Goal: Task Accomplishment & Management: Manage account settings

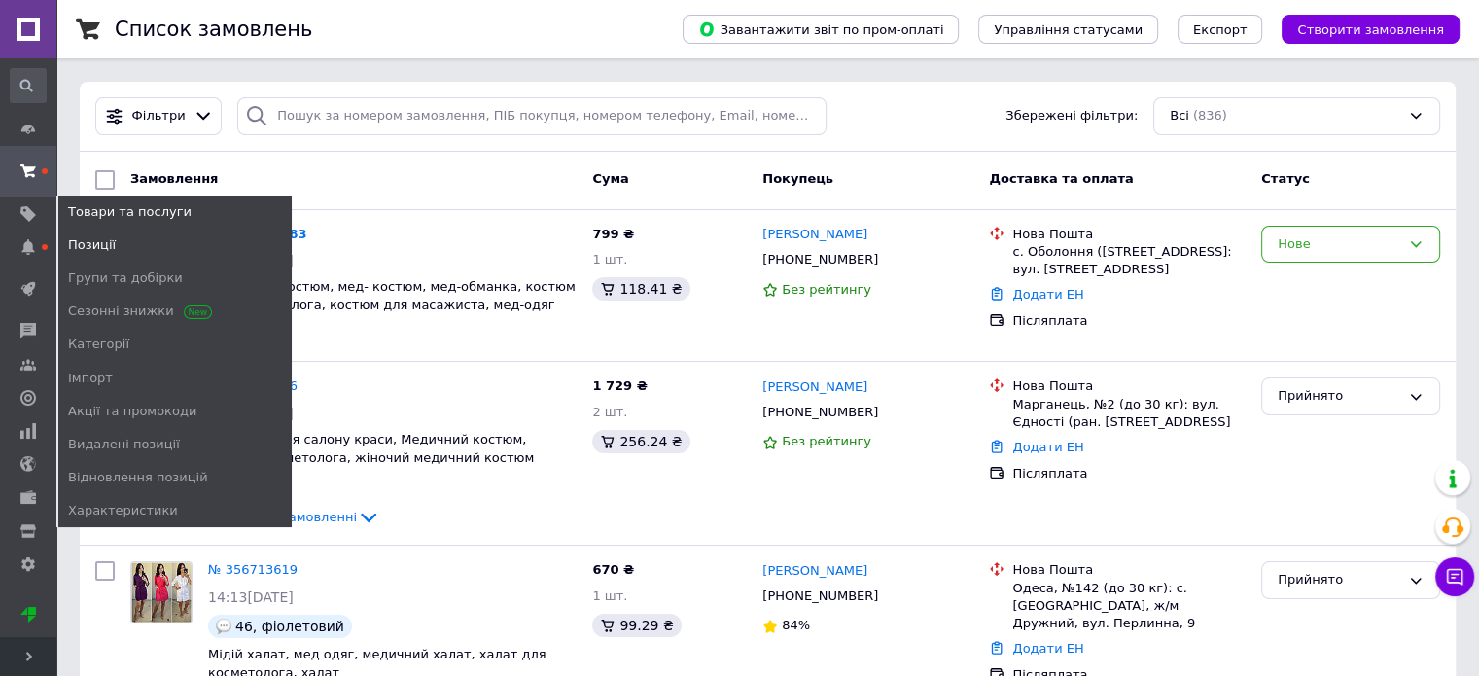
click at [102, 244] on span "Позиції" at bounding box center [92, 245] width 48 height 18
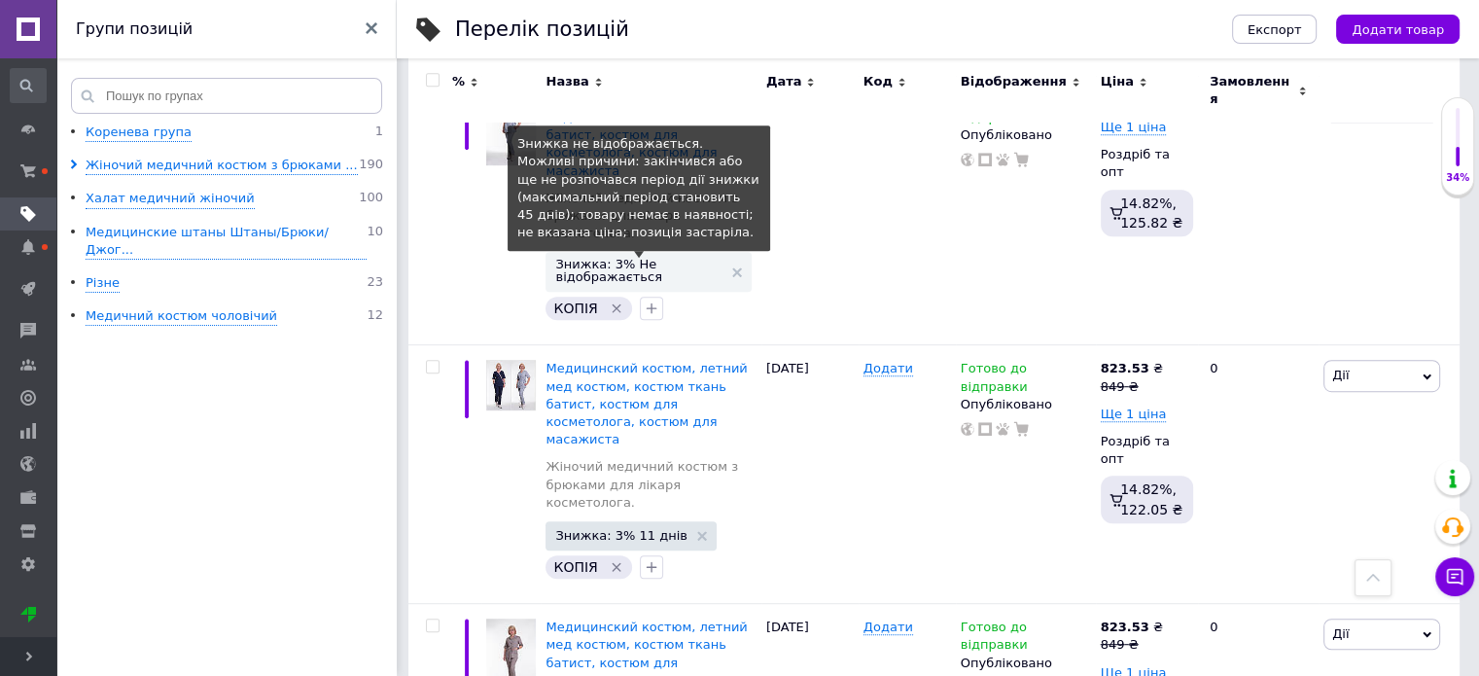
scroll to position [778, 0]
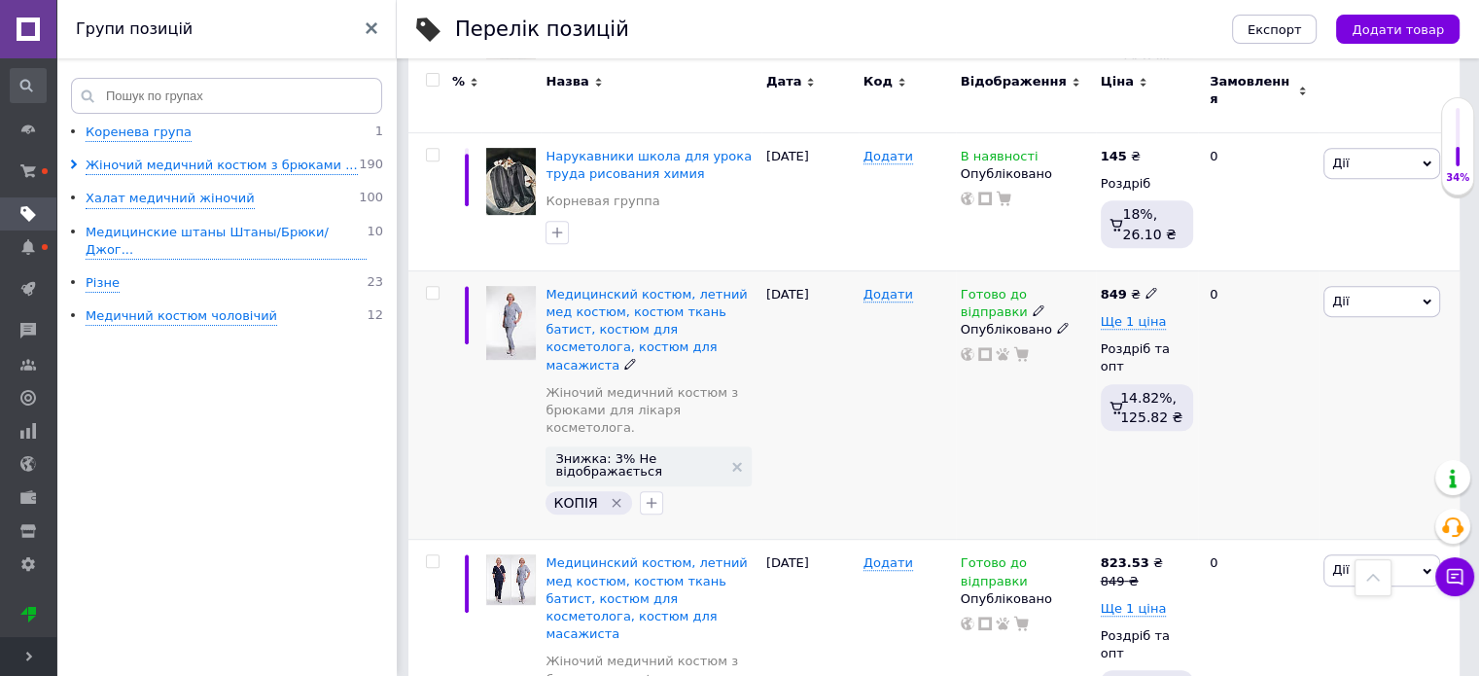
click at [1428, 298] on icon at bounding box center [1427, 302] width 9 height 9
click at [1270, 407] on li "Знижка" at bounding box center [1310, 420] width 258 height 27
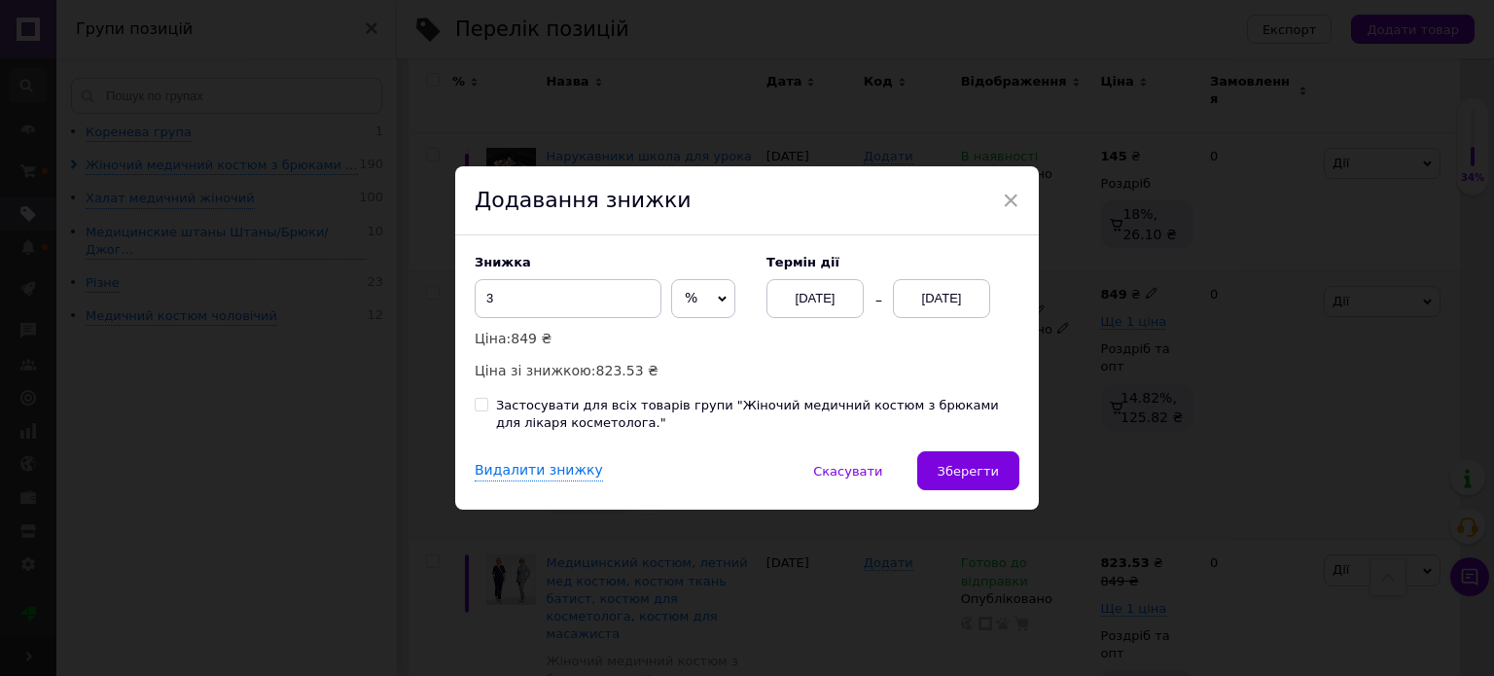
click at [951, 302] on div "[DATE]" at bounding box center [941, 298] width 97 height 39
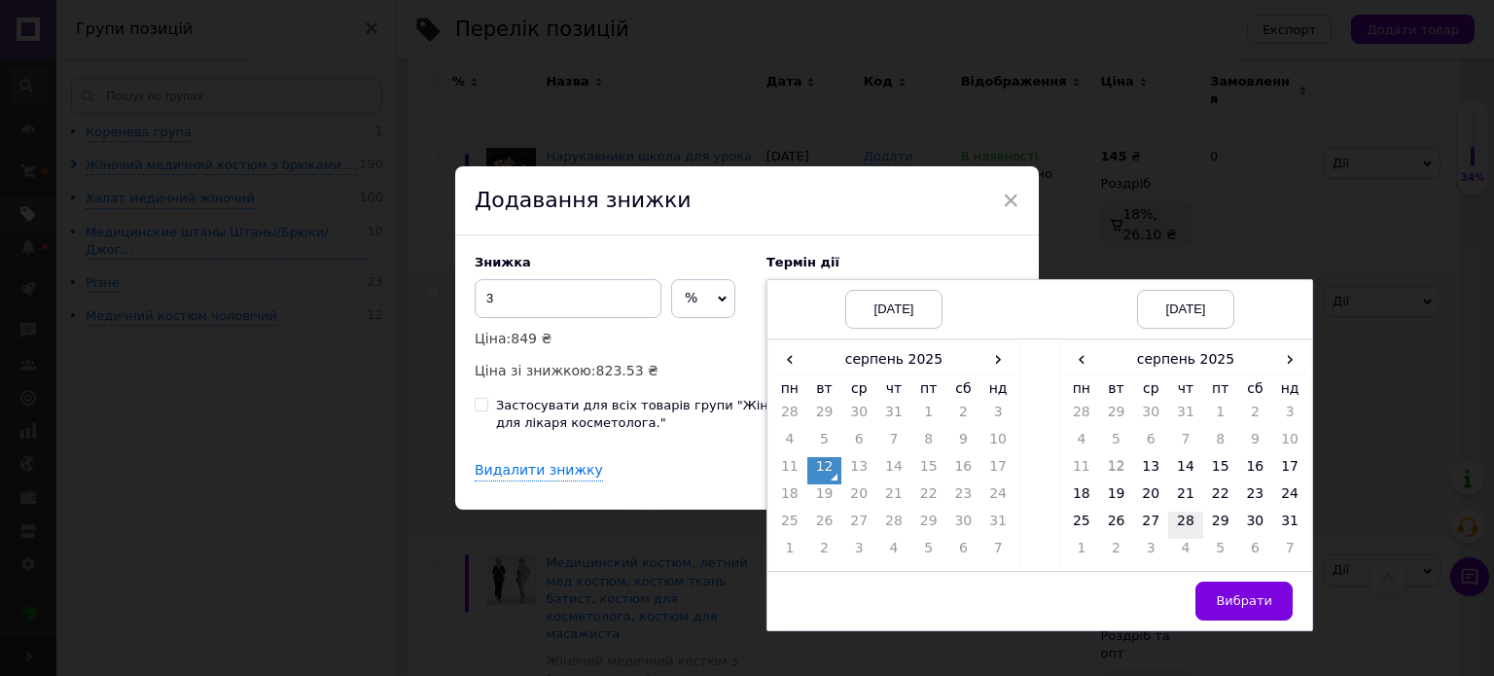
click at [1187, 524] on td "28" at bounding box center [1185, 524] width 35 height 27
click at [1249, 625] on td "Вибрати" at bounding box center [1185, 600] width 253 height 59
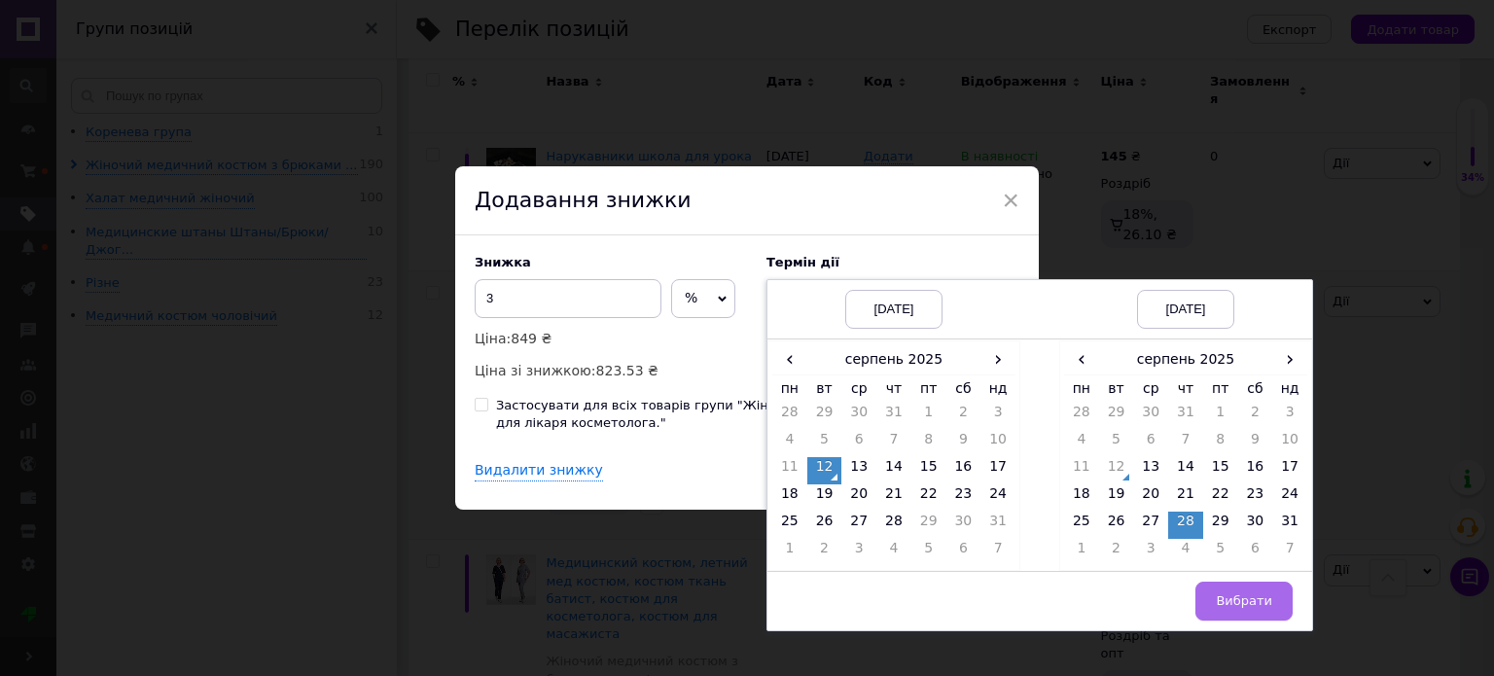
click at [1251, 618] on button "Вибрати" at bounding box center [1243, 601] width 97 height 39
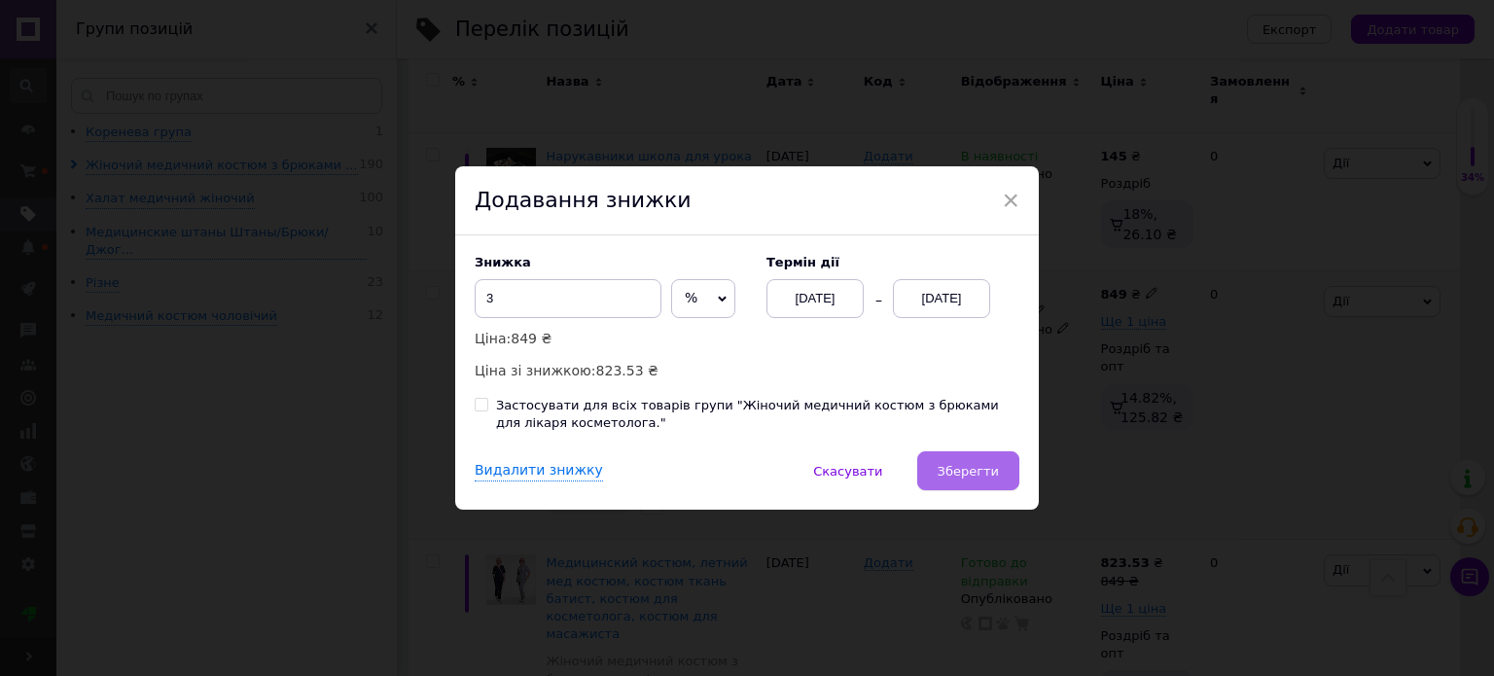
click at [976, 473] on span "Зберегти" at bounding box center [967, 471] width 61 height 15
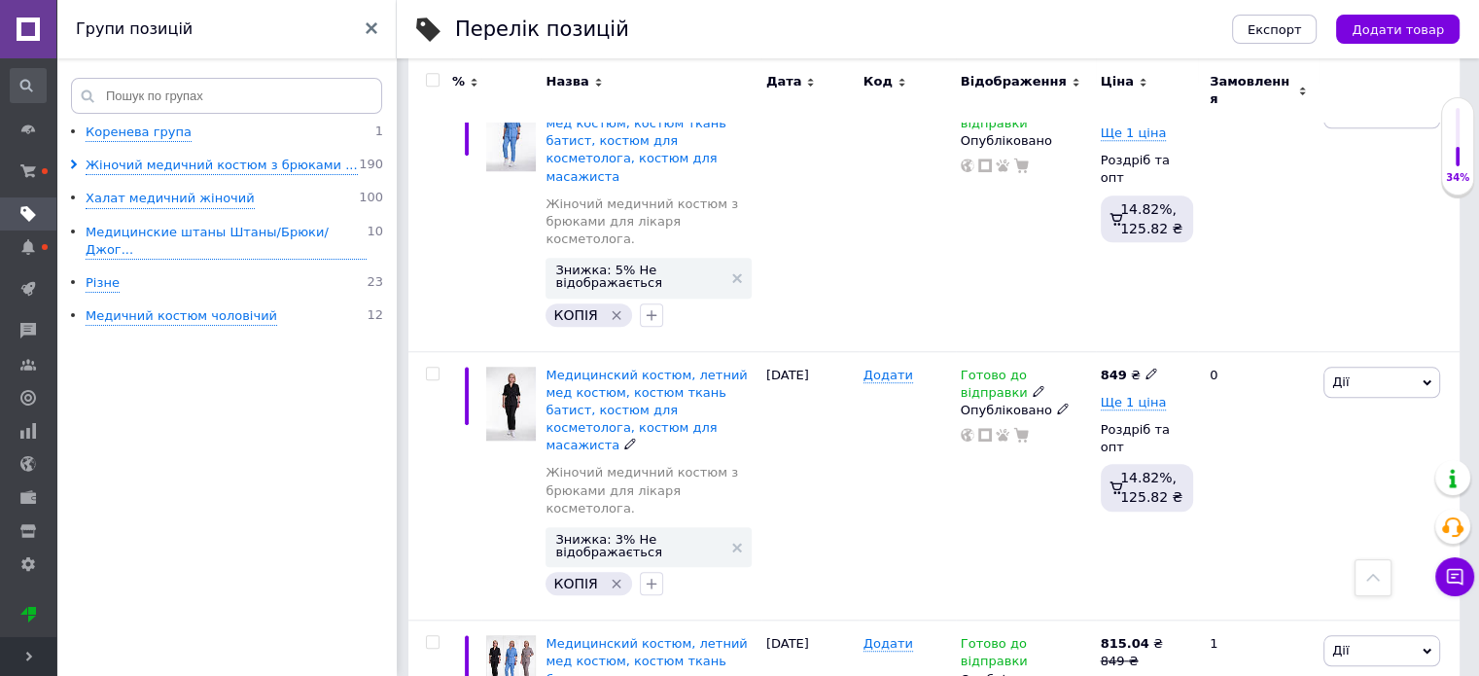
scroll to position [1750, 0]
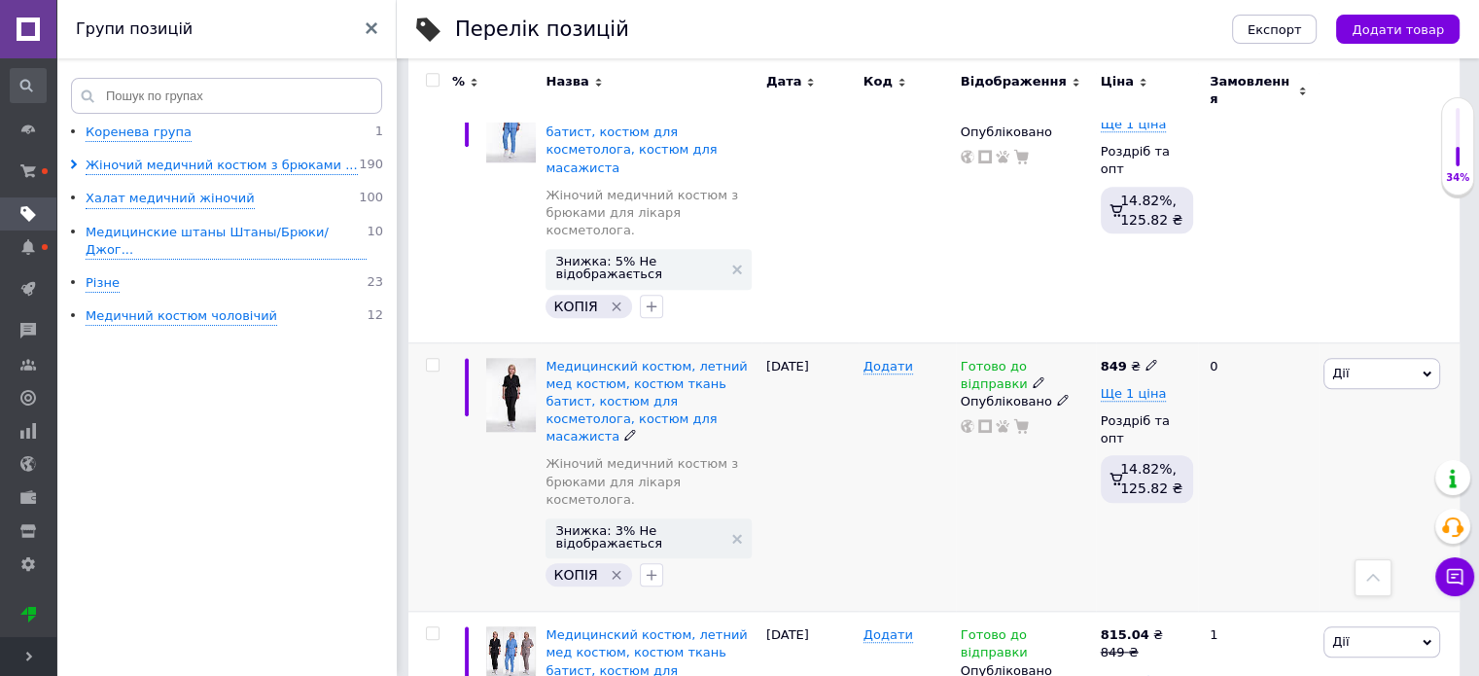
click at [1424, 370] on icon at bounding box center [1427, 374] width 9 height 9
click at [1265, 478] on li "Знижка" at bounding box center [1310, 491] width 258 height 27
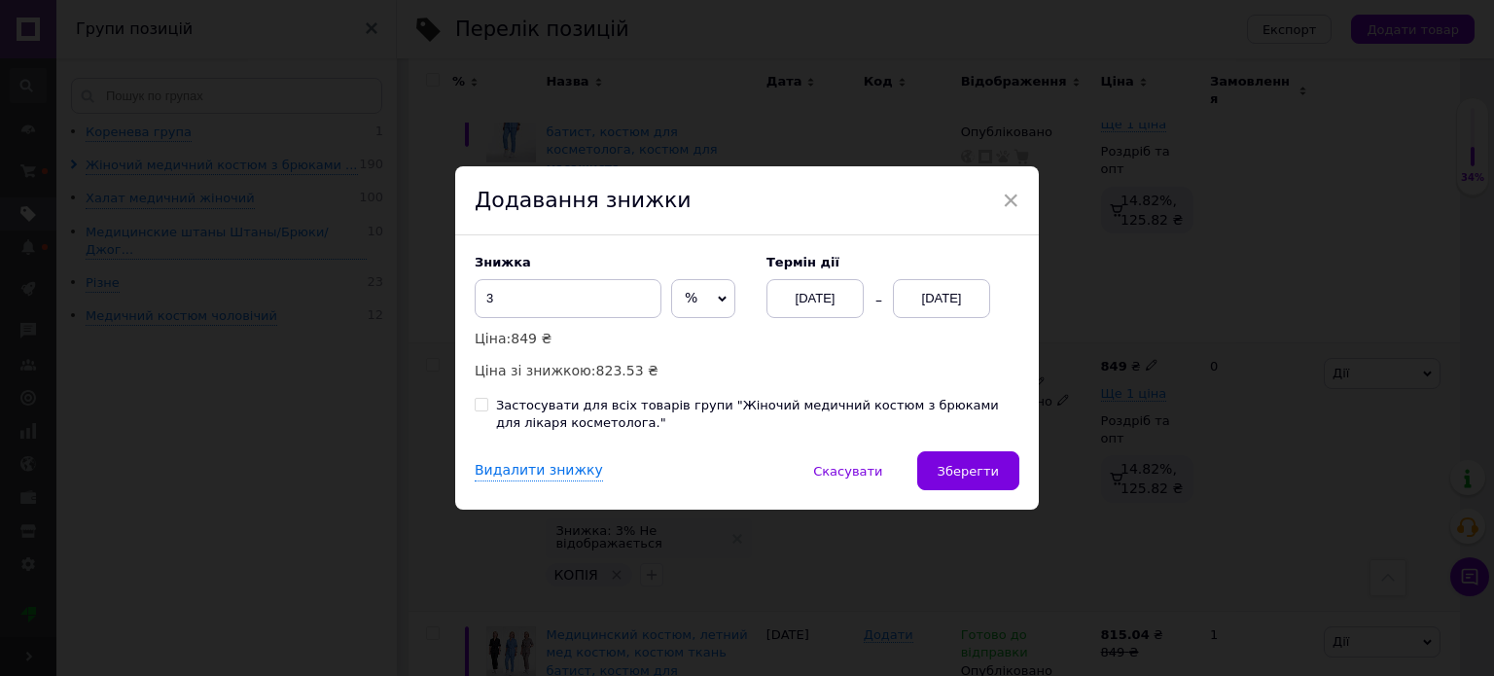
click at [945, 305] on div "[DATE]" at bounding box center [941, 298] width 97 height 39
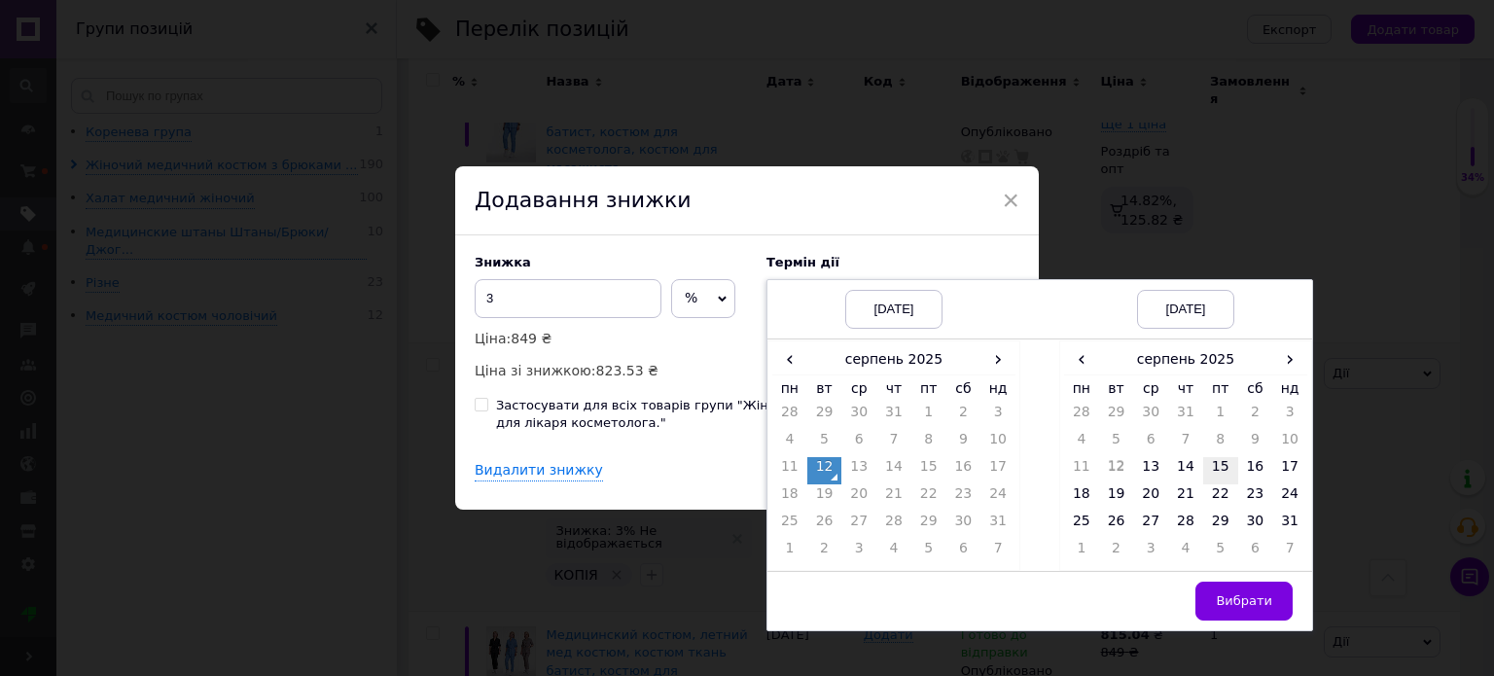
click at [1217, 474] on td "15" at bounding box center [1220, 470] width 35 height 27
click at [1268, 598] on span "Вибрати" at bounding box center [1244, 600] width 56 height 15
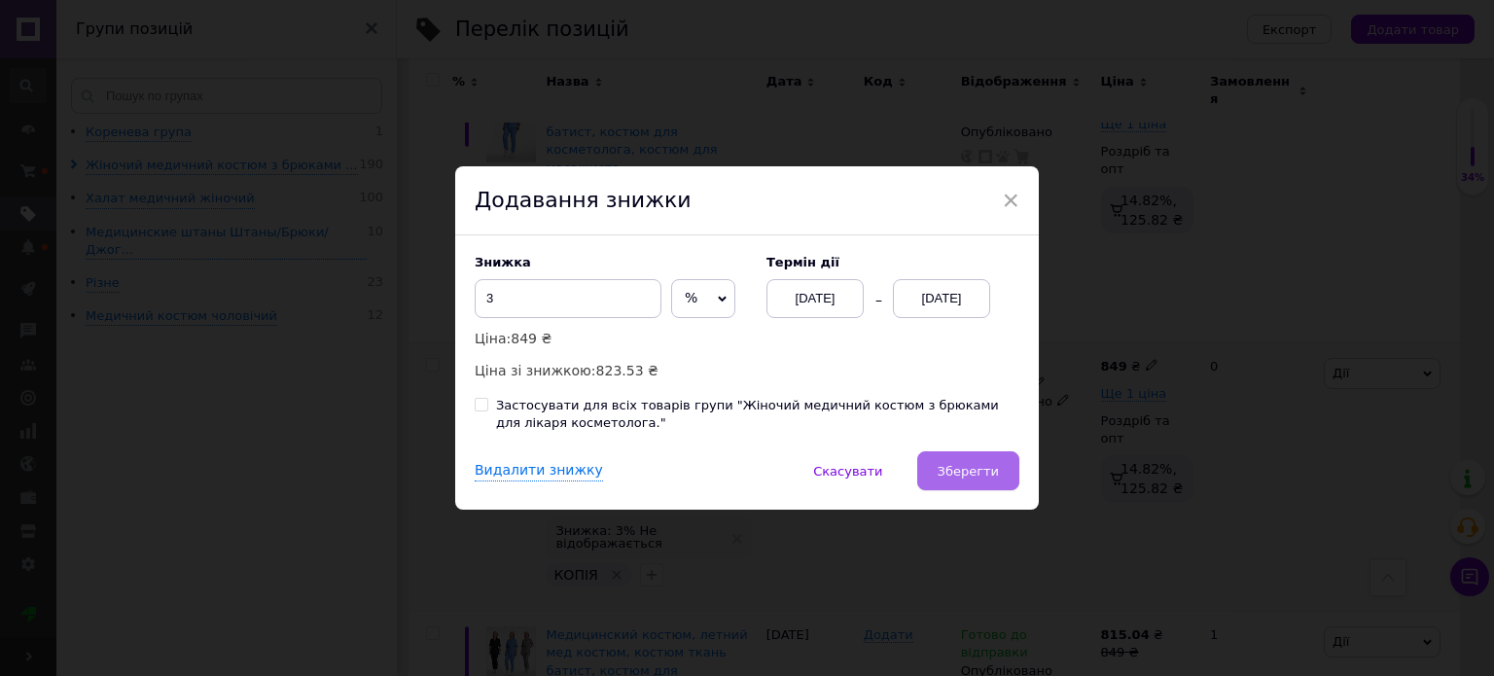
click at [1000, 479] on button "Зберегти" at bounding box center [968, 470] width 102 height 39
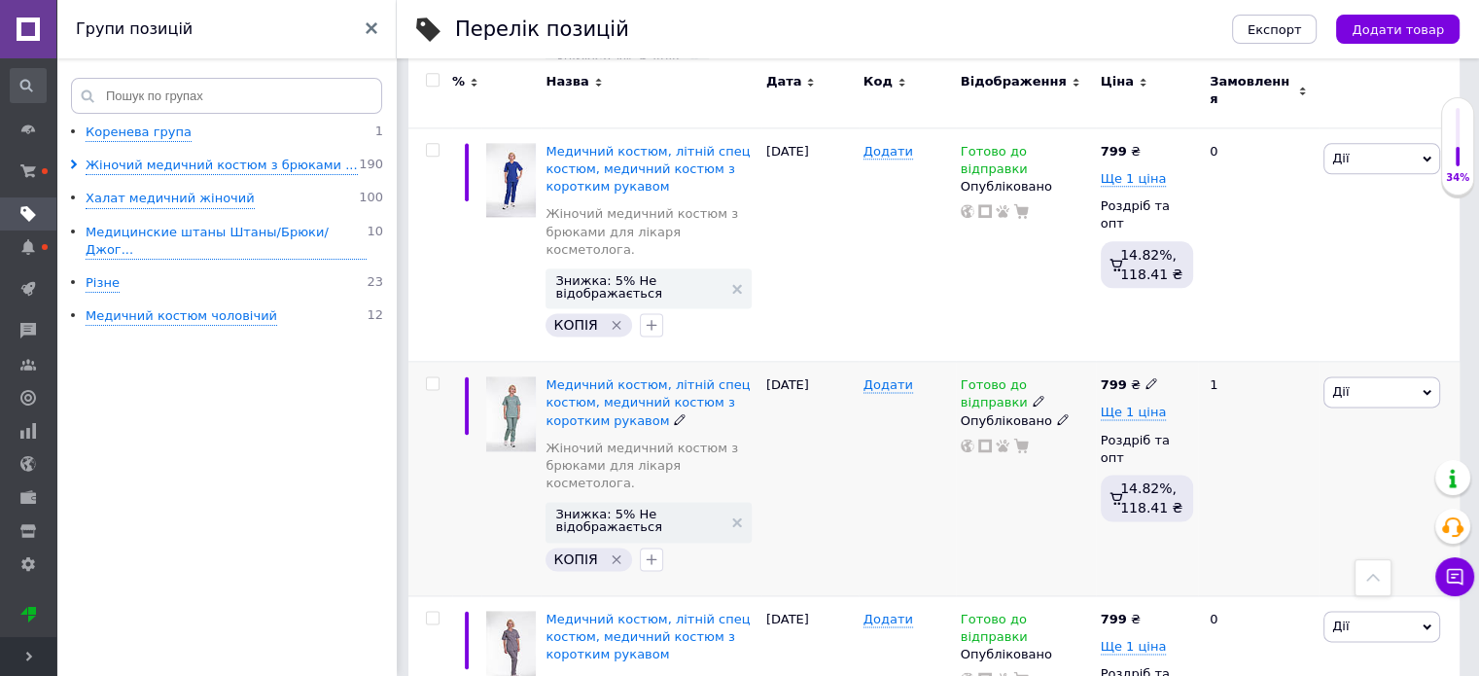
scroll to position [2528, 0]
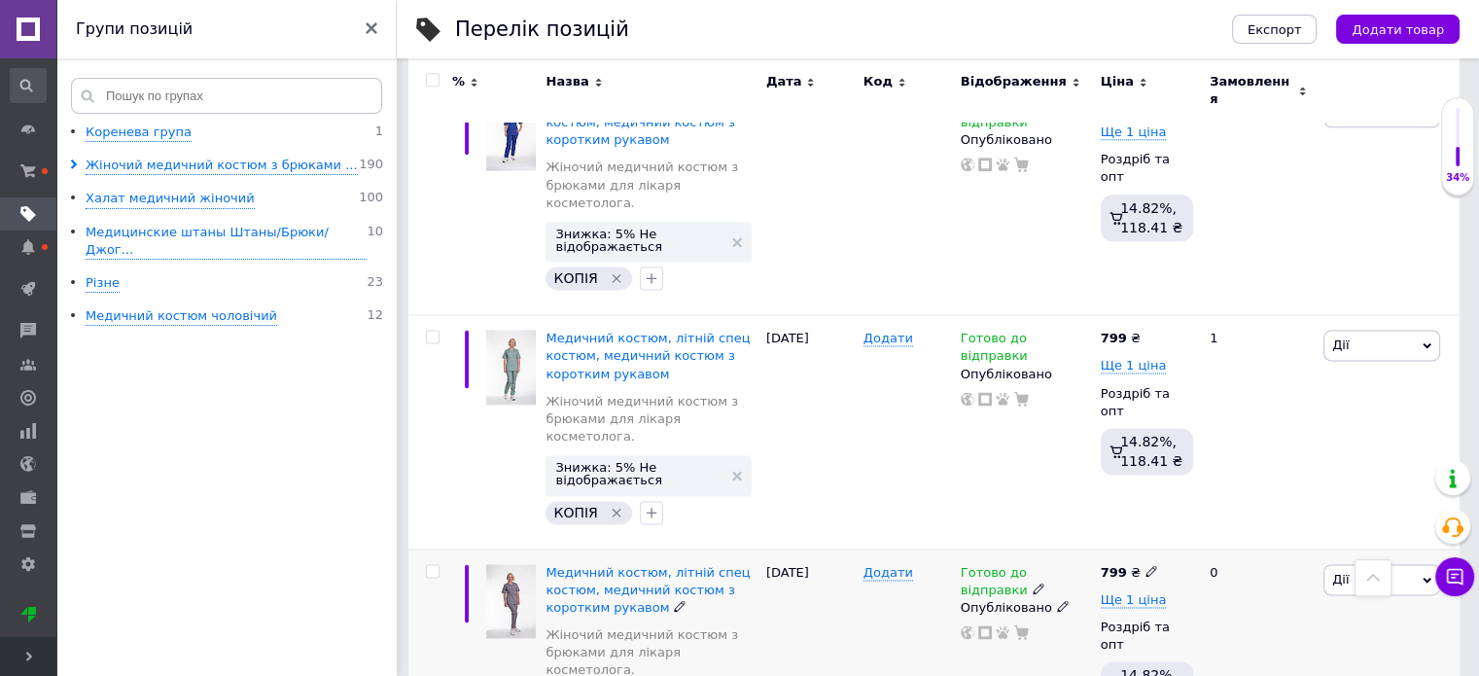
click at [1430, 564] on span "Дії" at bounding box center [1381, 579] width 117 height 31
click at [1369, 315] on div "[PERSON_NAME] Підняти на початок групи Копіювати Знижка Подарунок Супутні Прихо…" at bounding box center [1389, 431] width 141 height 233
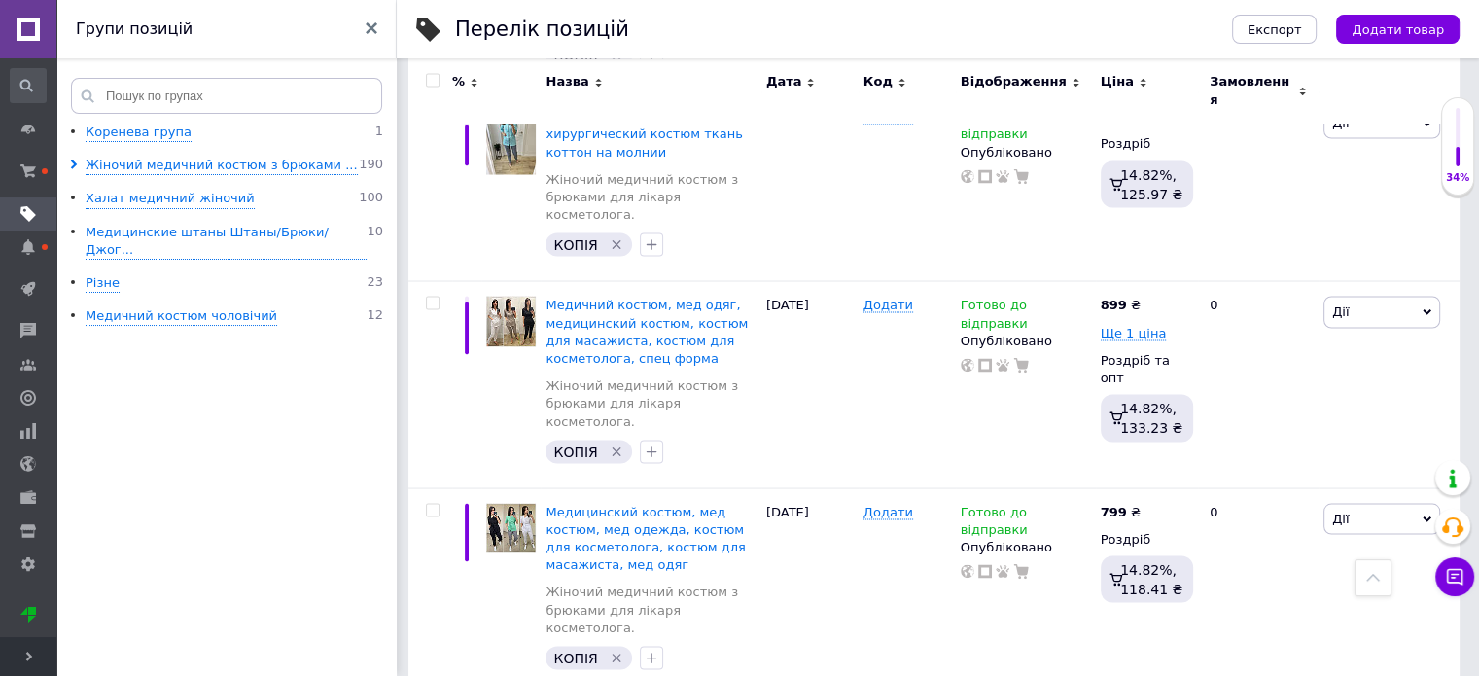
scroll to position [3717, 0]
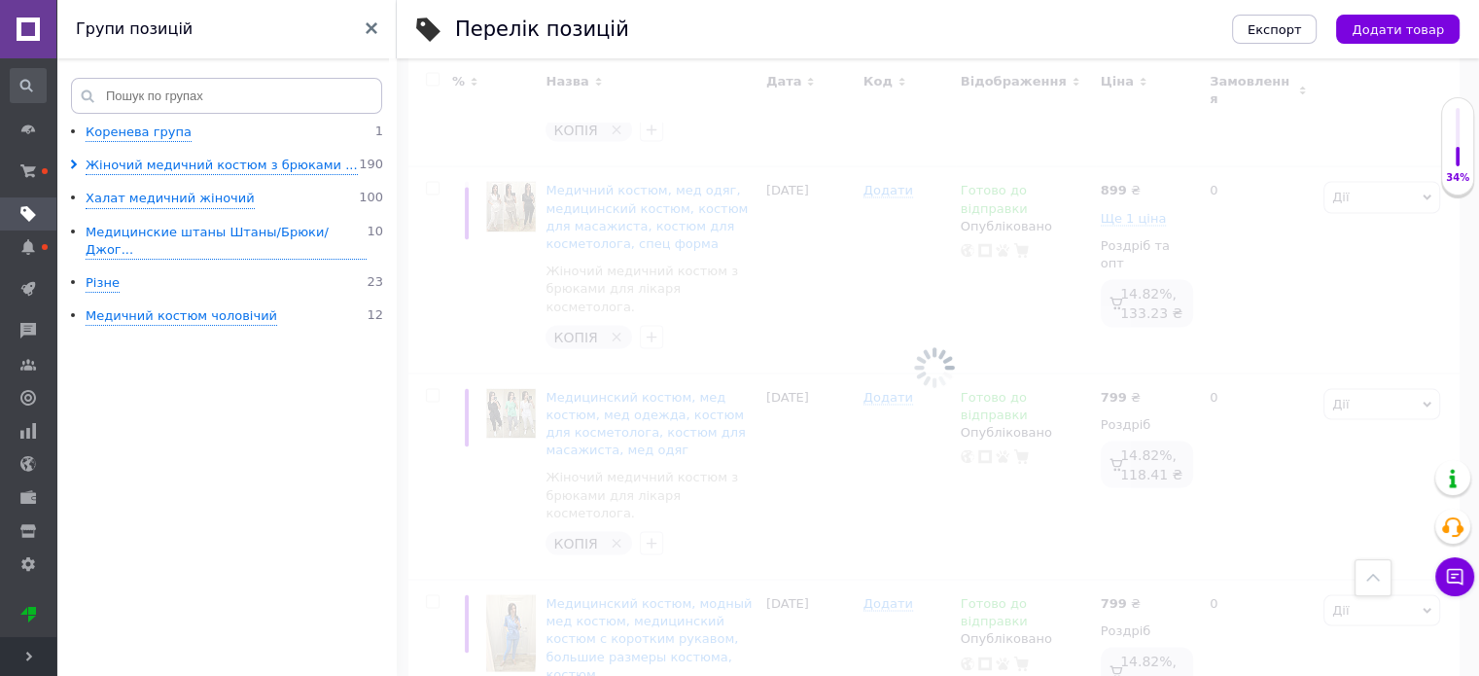
scroll to position [3472, 0]
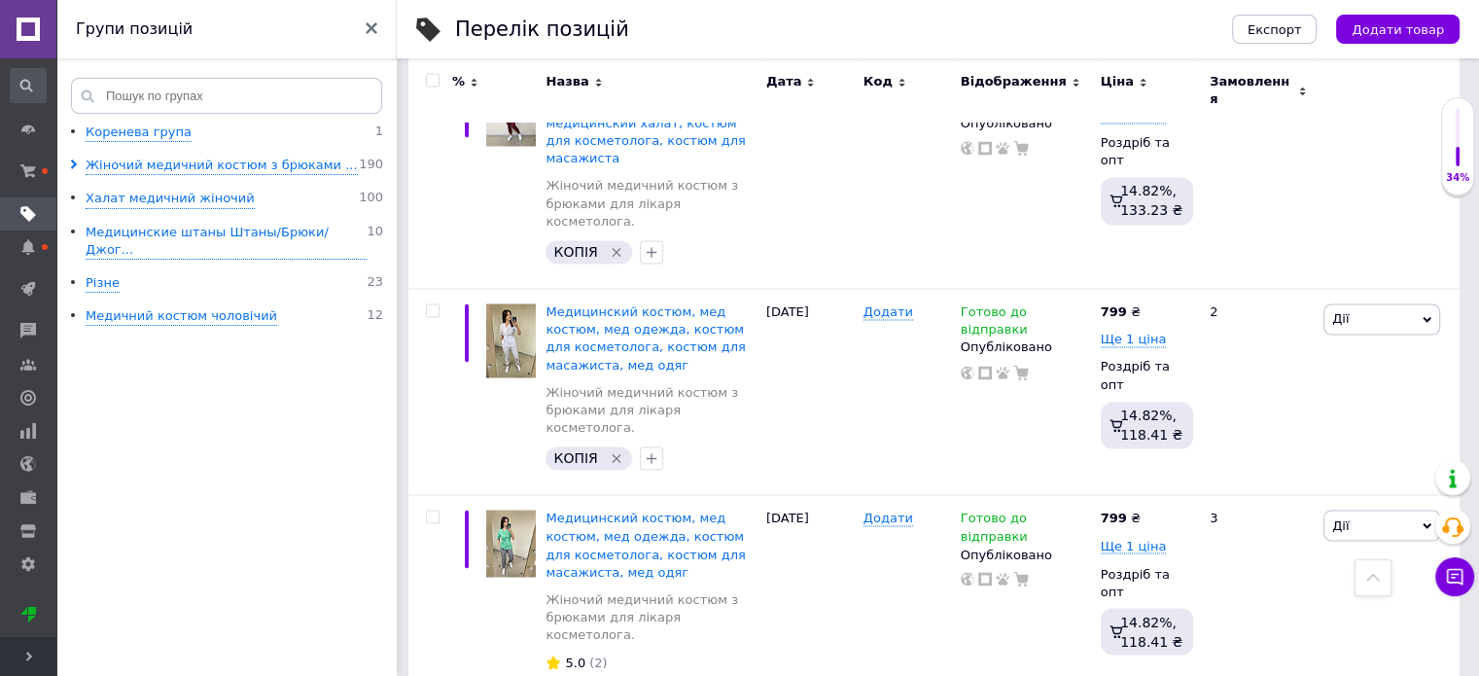
scroll to position [3154, 0]
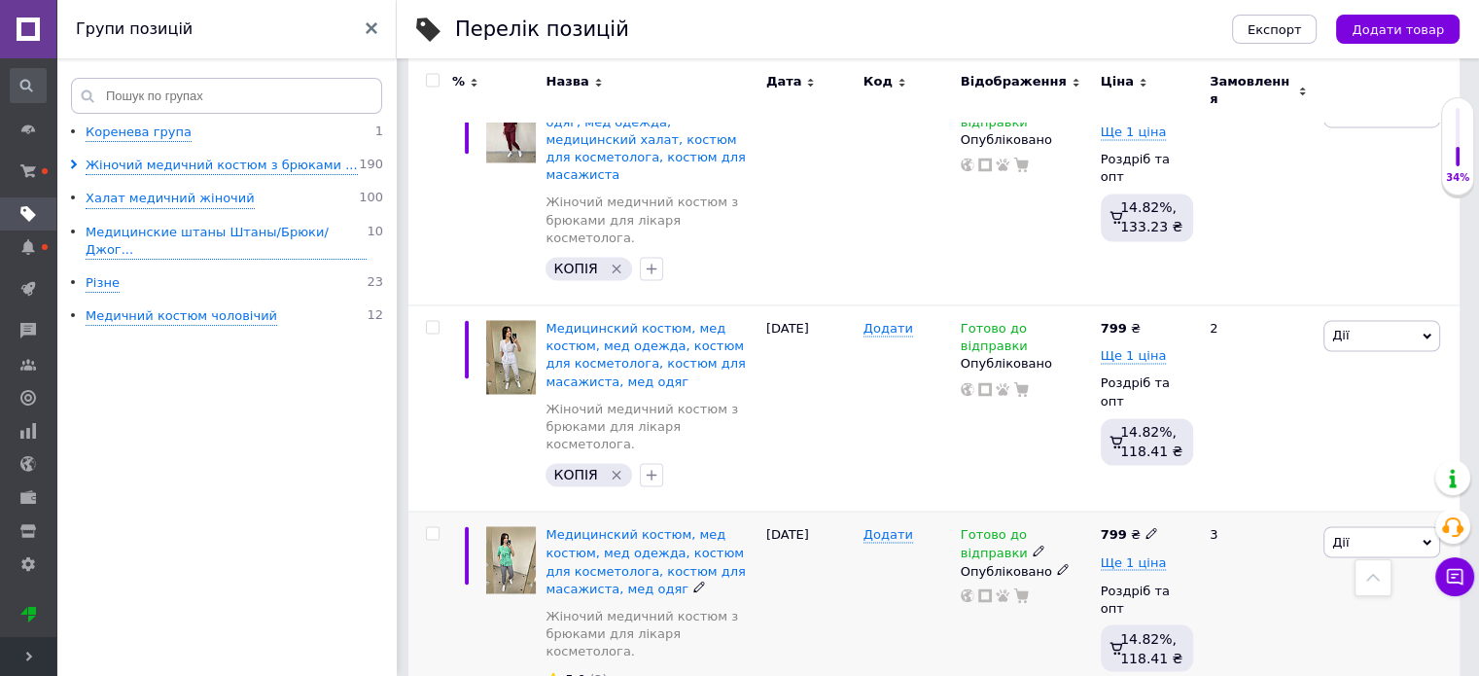
click at [1428, 540] on icon at bounding box center [1427, 543] width 9 height 6
click at [1252, 648] on li "Знижка" at bounding box center [1310, 661] width 258 height 27
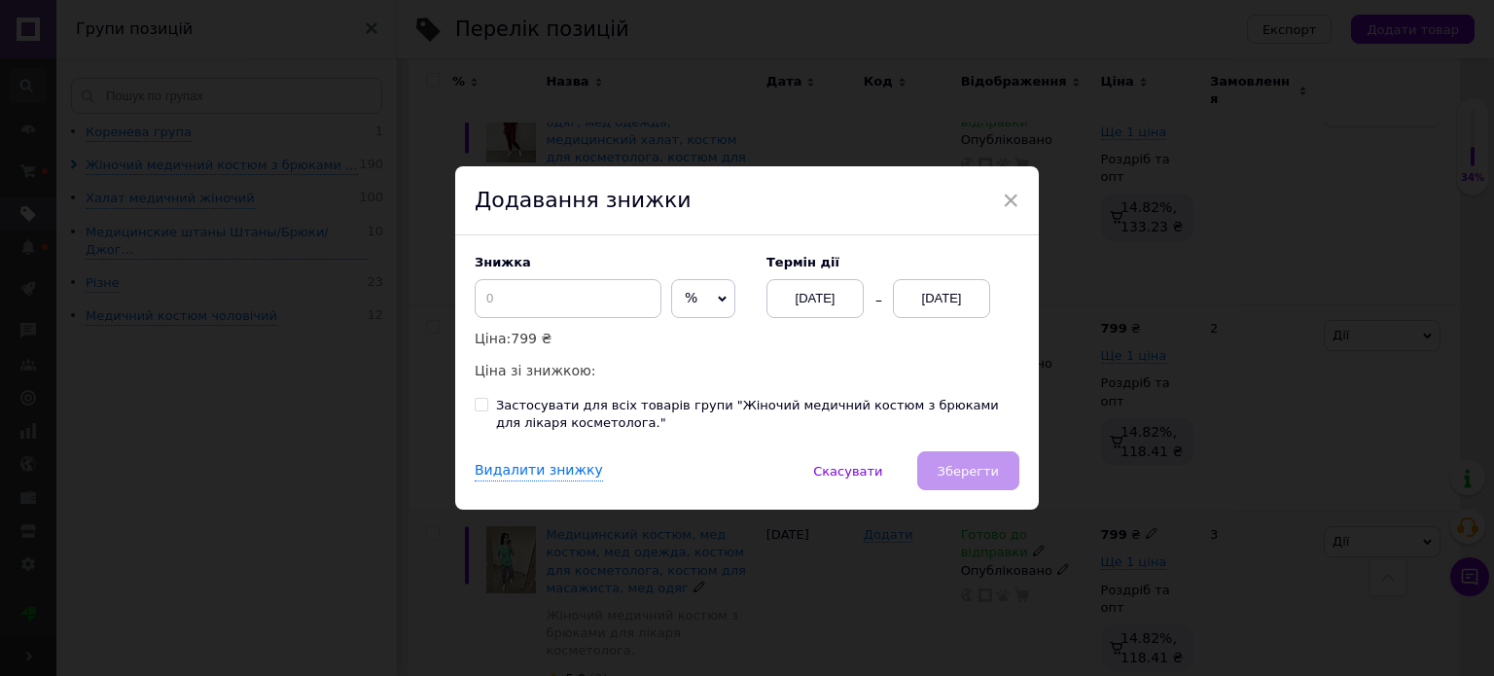
click at [950, 298] on div "[DATE]" at bounding box center [941, 298] width 97 height 39
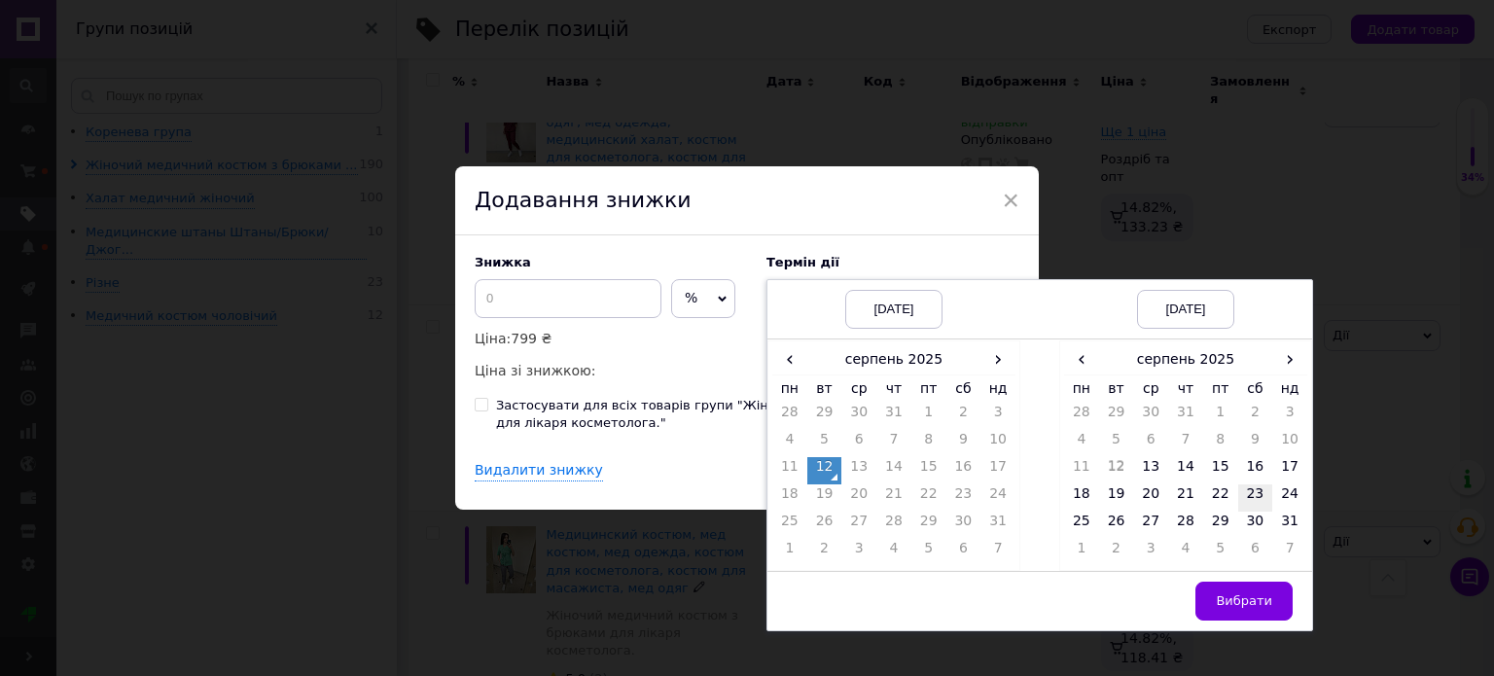
click at [1256, 487] on td "23" at bounding box center [1255, 497] width 35 height 27
click at [1251, 613] on button "Вибрати" at bounding box center [1243, 601] width 97 height 39
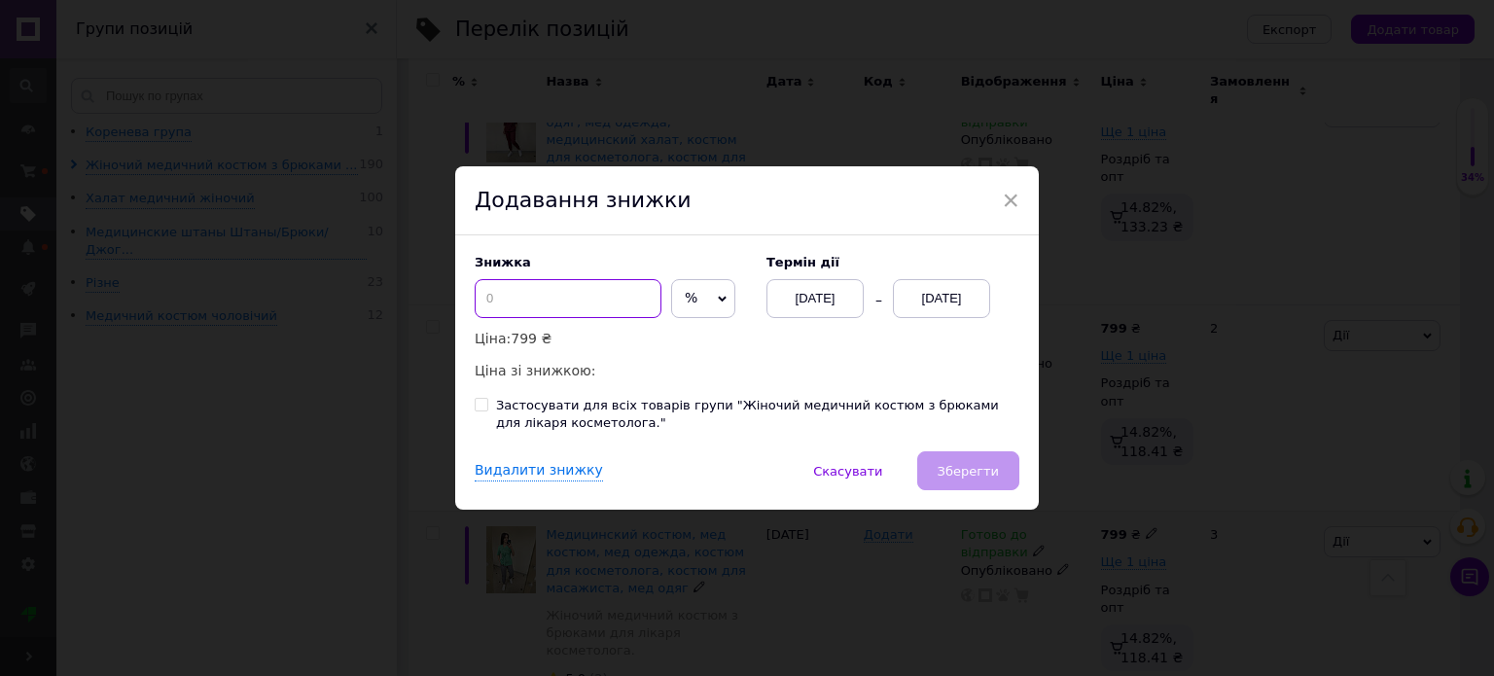
click at [580, 300] on input at bounding box center [568, 298] width 187 height 39
type input "3"
click at [934, 474] on button "Зберегти" at bounding box center [968, 470] width 102 height 39
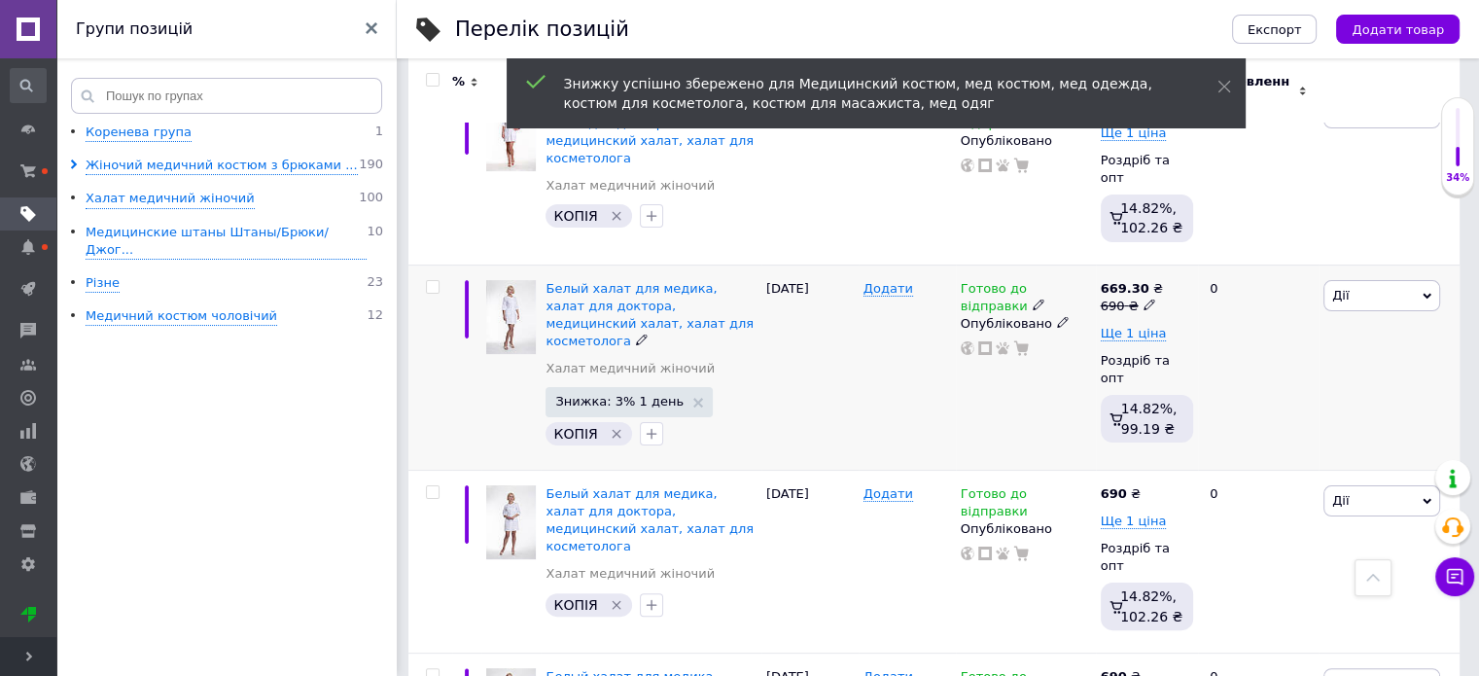
scroll to position [0, 0]
